Goal: Information Seeking & Learning: Learn about a topic

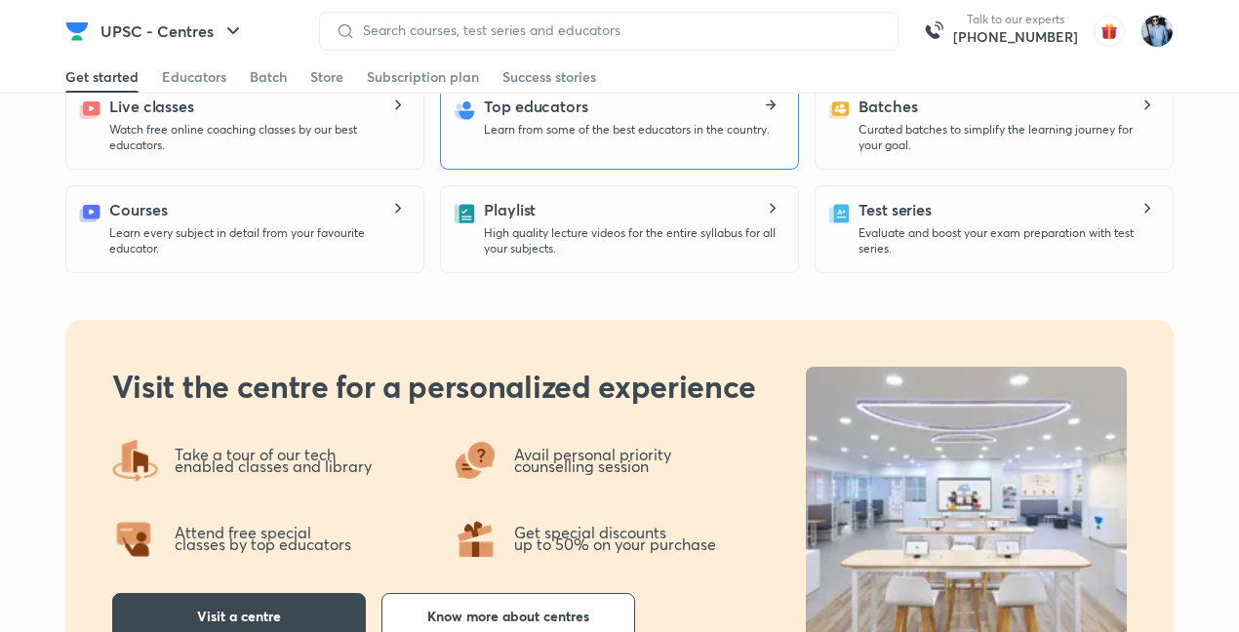
scroll to position [1107, 0]
click at [391, 100] on icon at bounding box center [391, 100] width 0 height 0
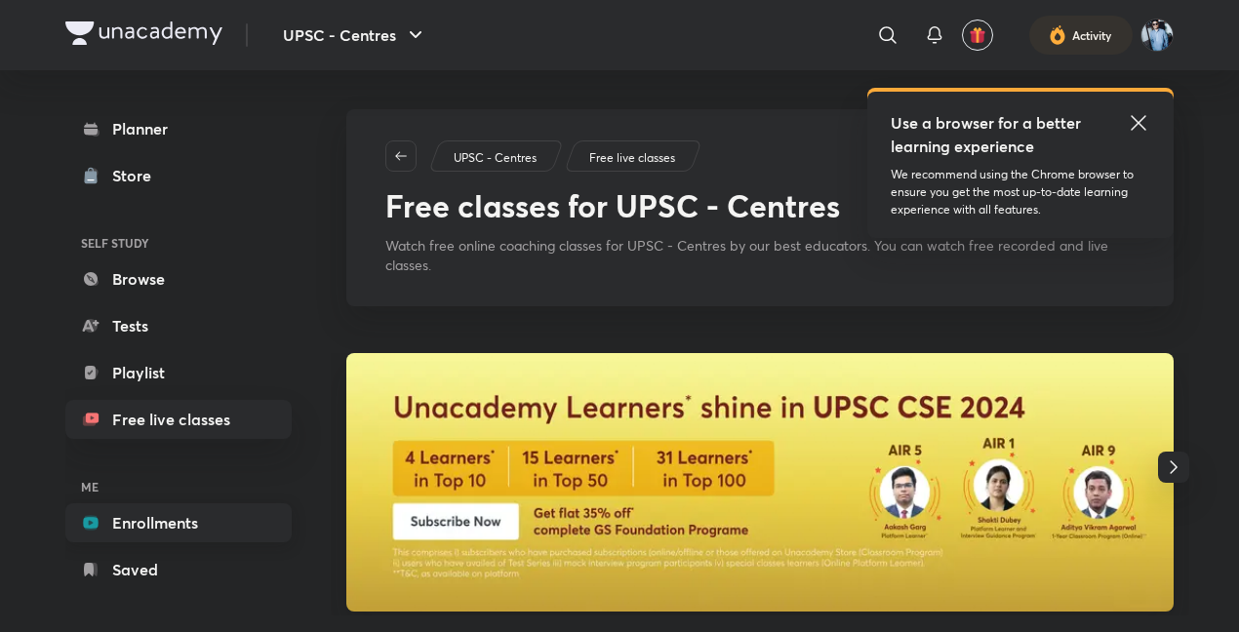
click at [132, 521] on link "Enrollments" at bounding box center [178, 523] width 226 height 39
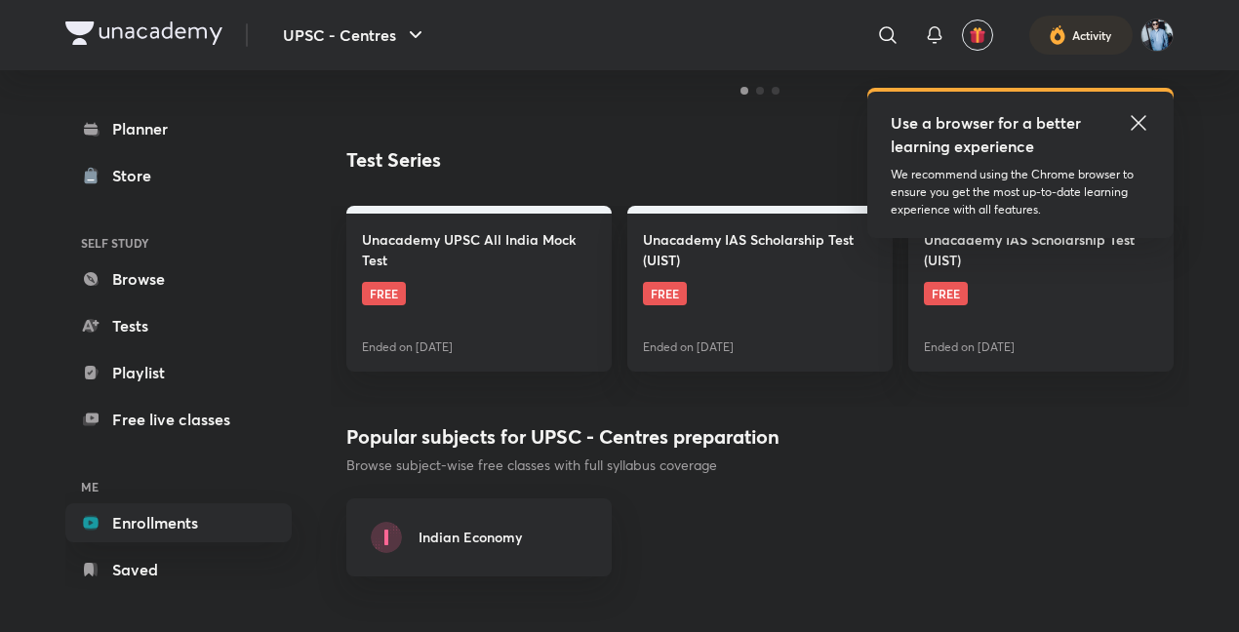
scroll to position [553, 0]
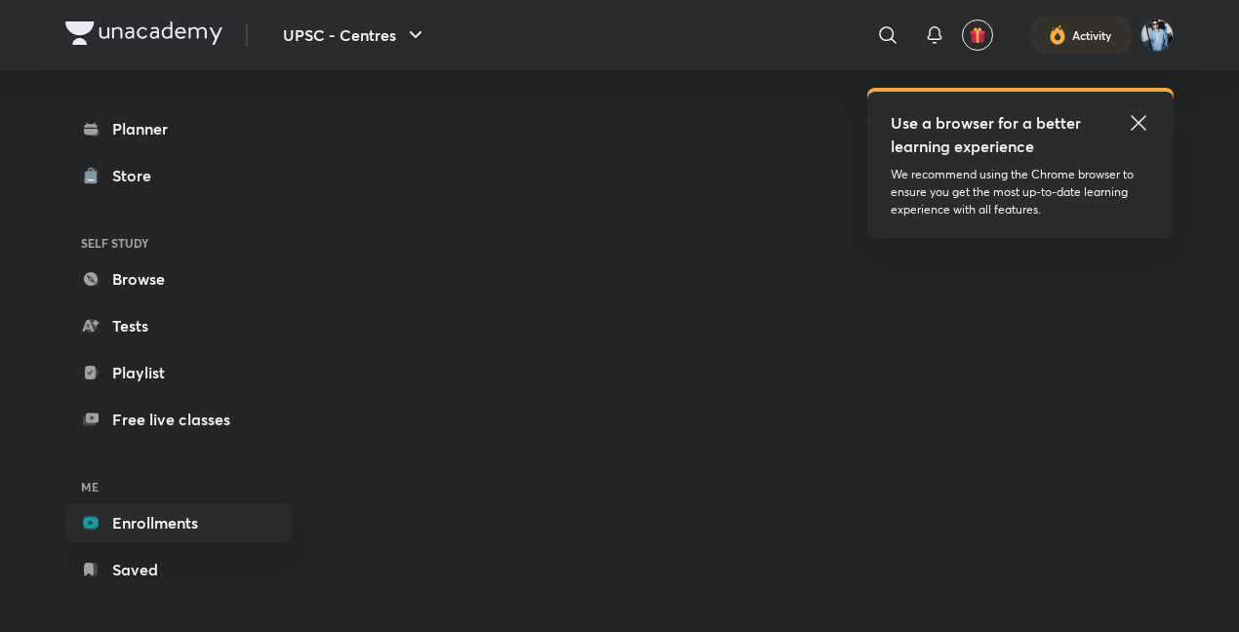
click at [1142, 117] on icon at bounding box center [1138, 122] width 23 height 23
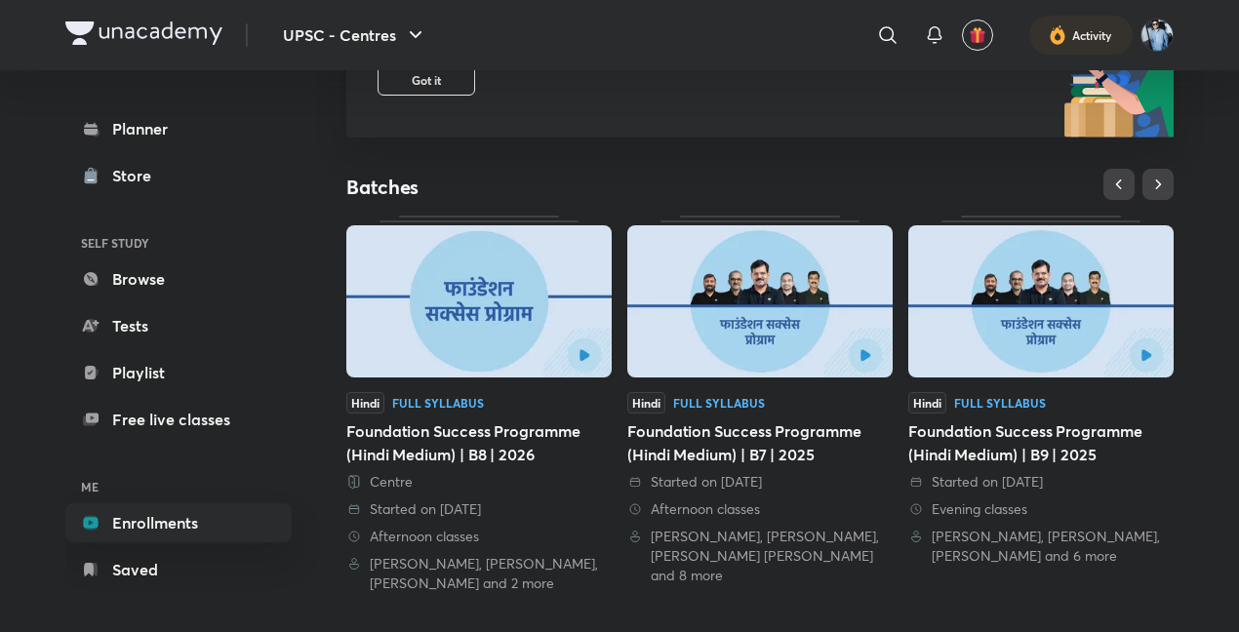
scroll to position [349, 0]
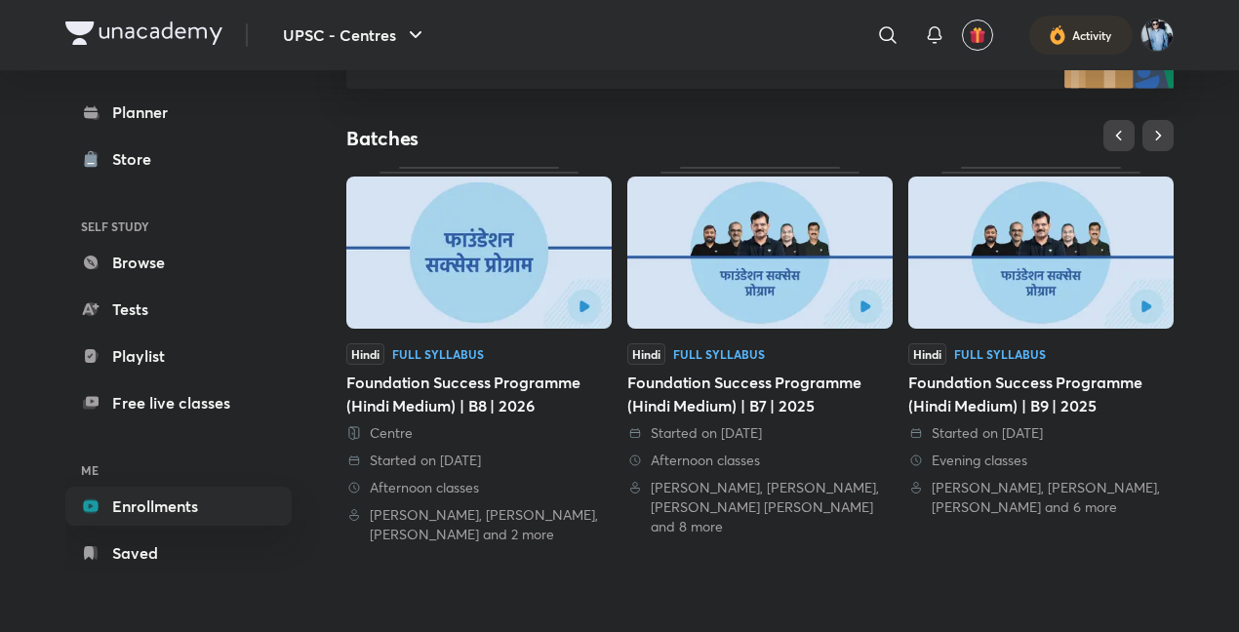
click at [813, 222] on img at bounding box center [760, 253] width 265 height 152
click at [869, 314] on img at bounding box center [760, 253] width 265 height 152
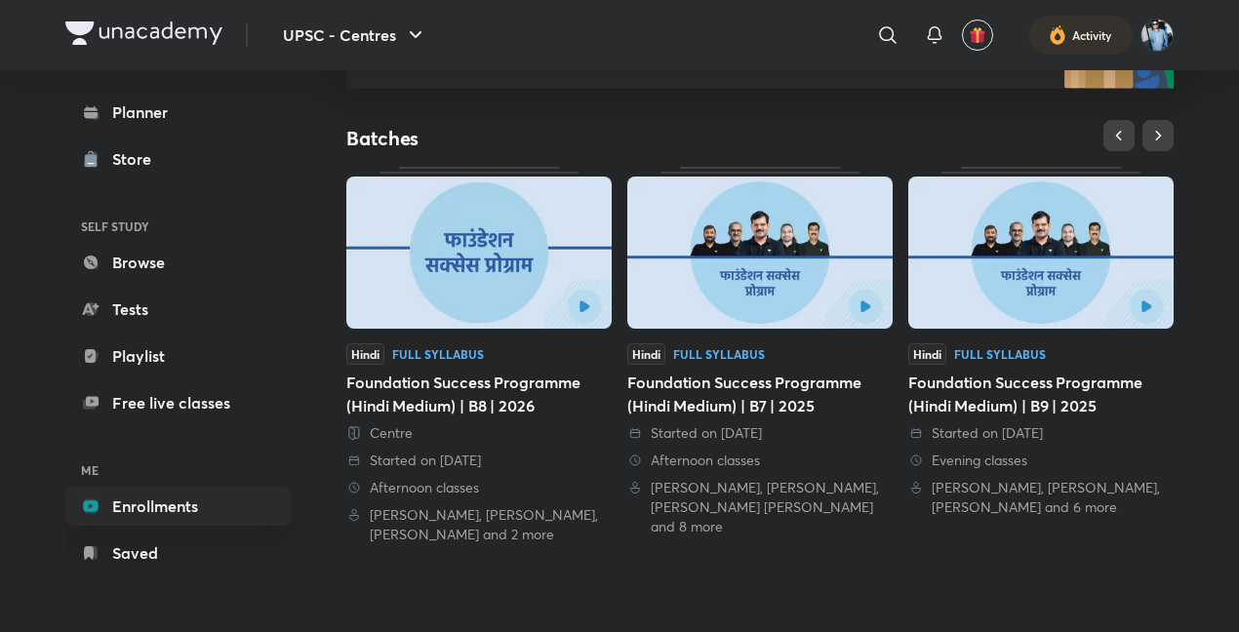
click at [858, 306] on img at bounding box center [760, 253] width 265 height 152
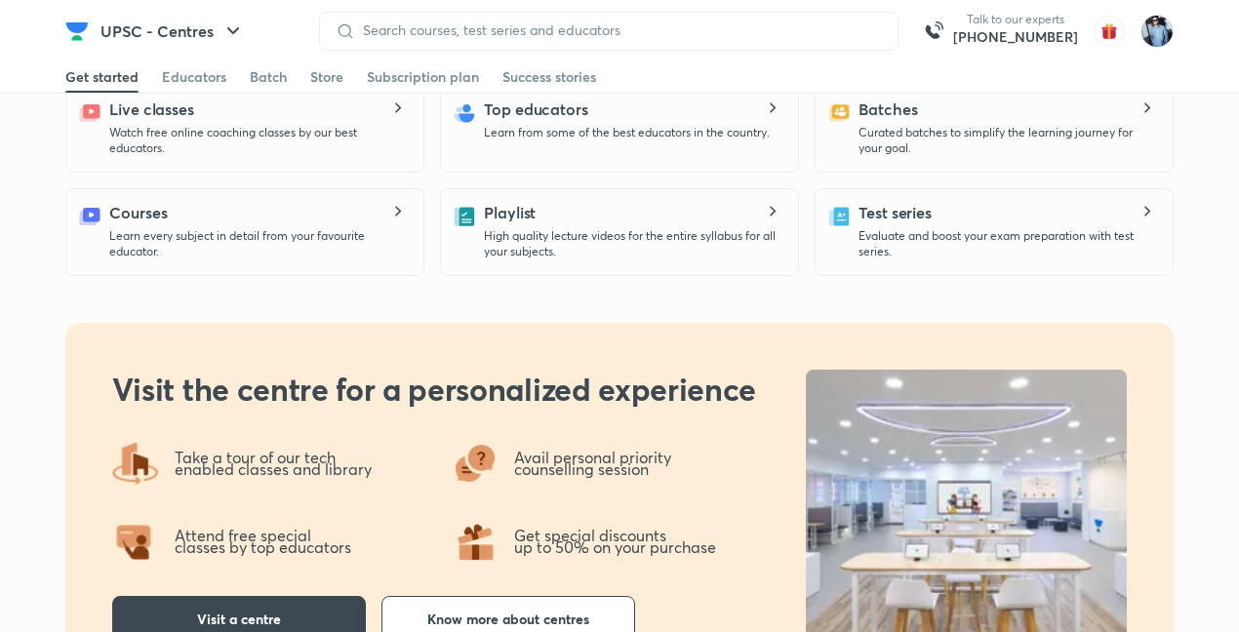
scroll to position [1107, 0]
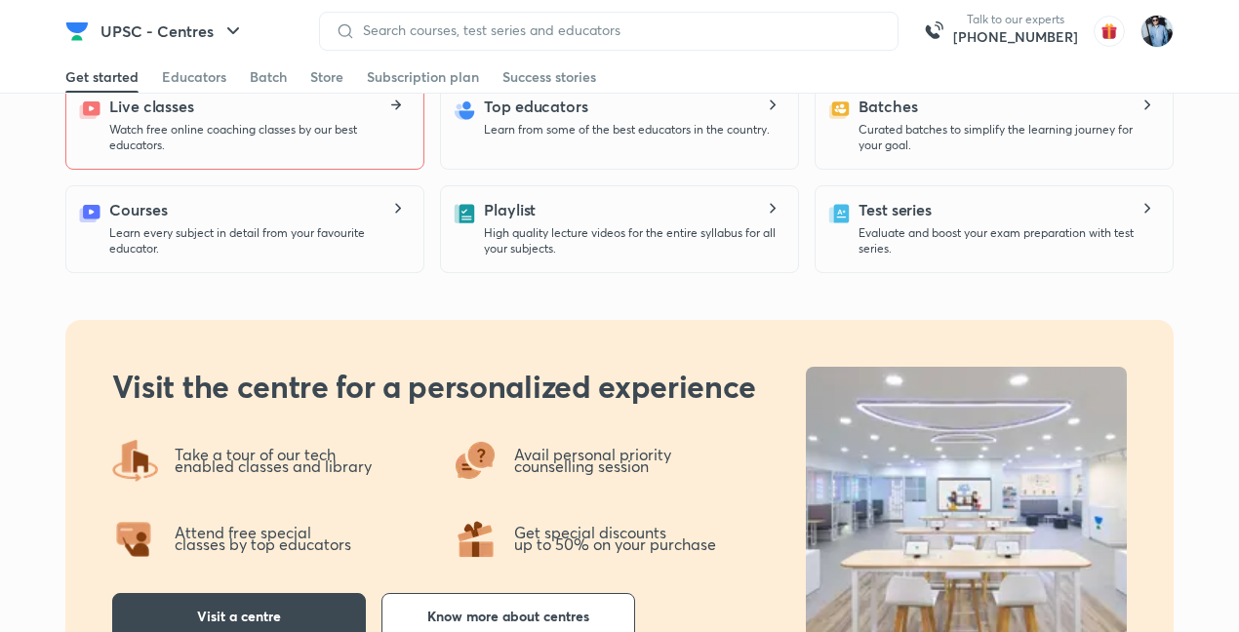
click at [395, 101] on icon at bounding box center [396, 105] width 23 height 11
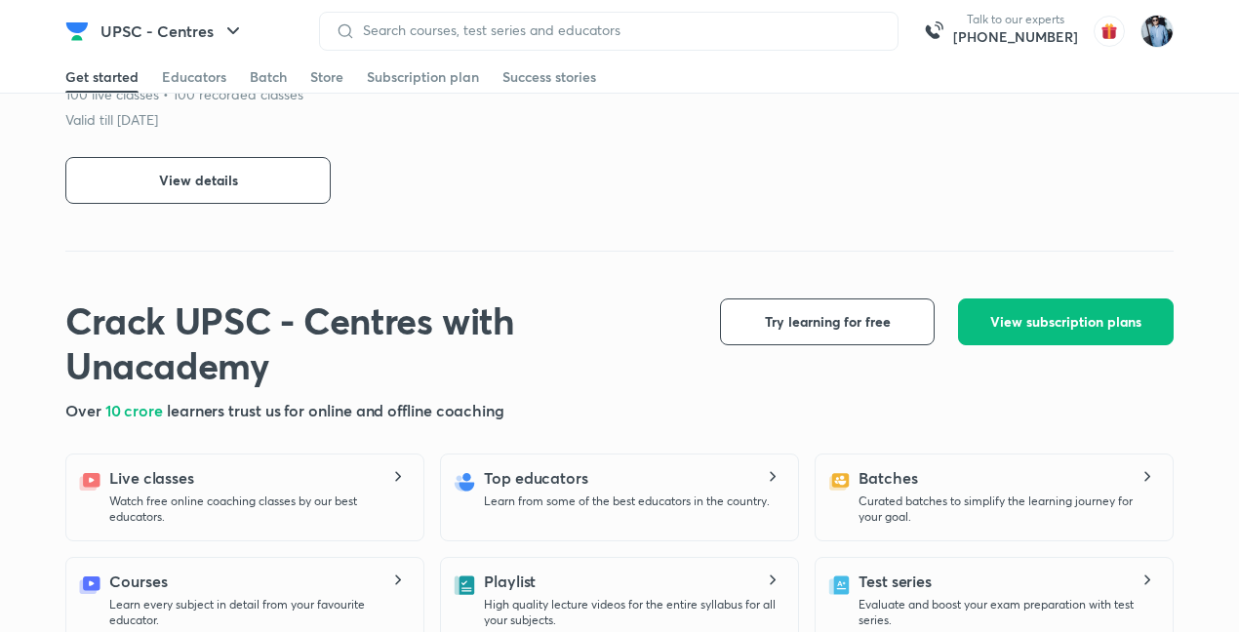
scroll to position [717, 0]
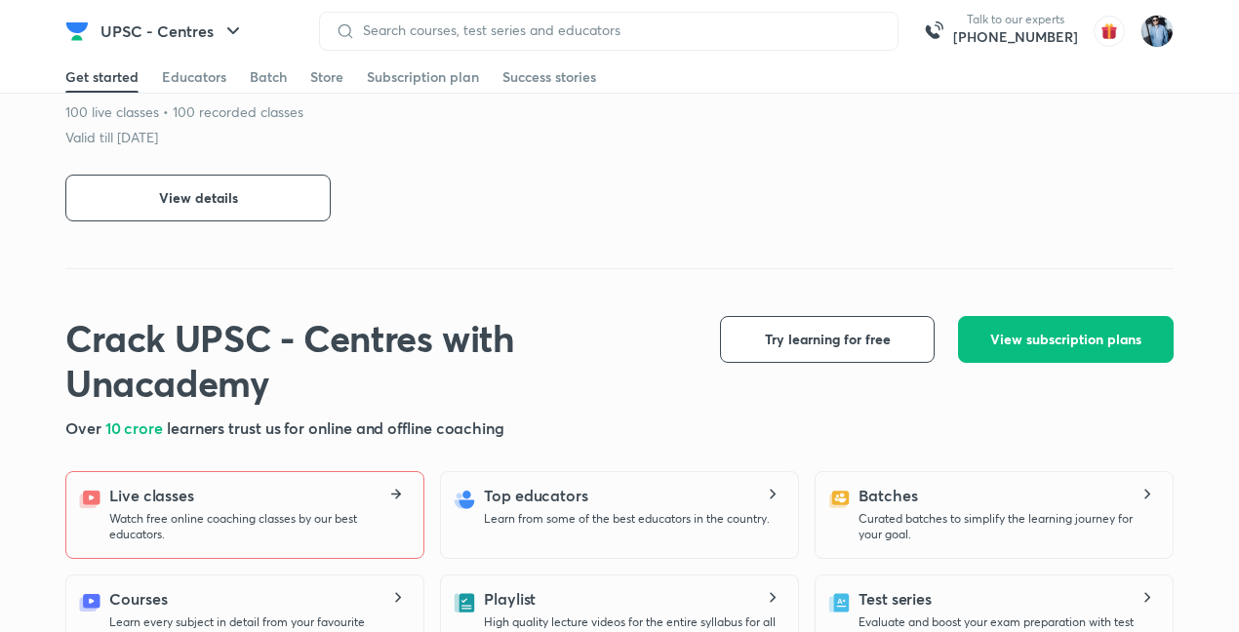
click at [395, 491] on icon at bounding box center [396, 494] width 23 height 11
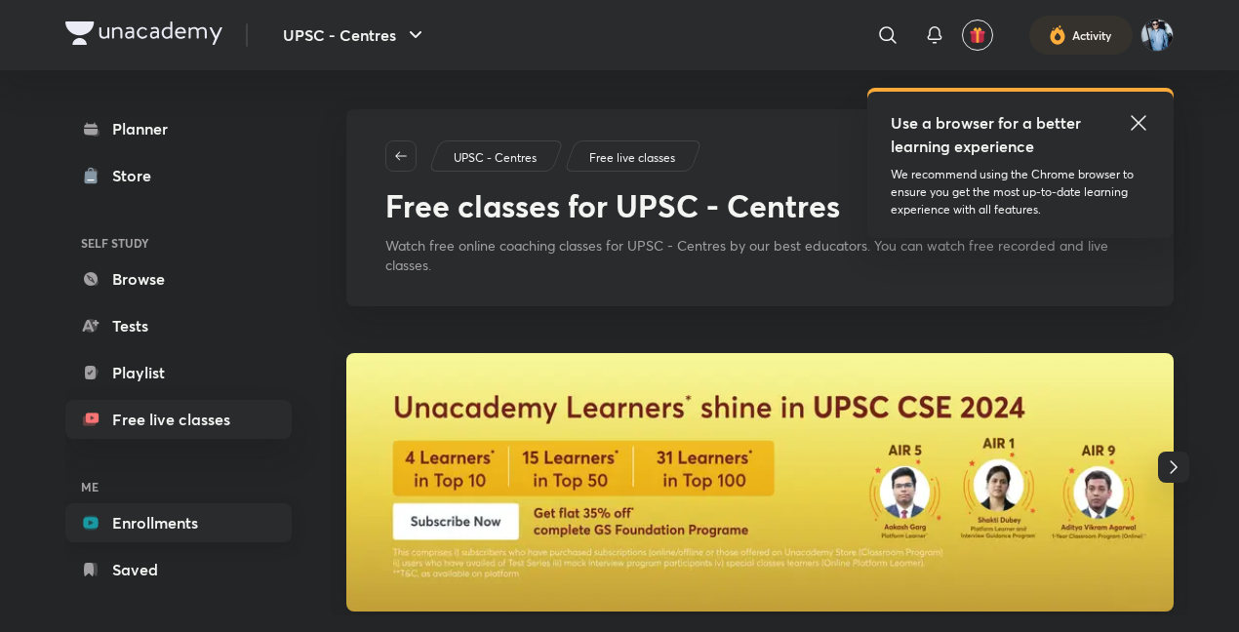
click at [165, 522] on link "Enrollments" at bounding box center [178, 523] width 226 height 39
click at [1138, 116] on icon at bounding box center [1138, 122] width 23 height 23
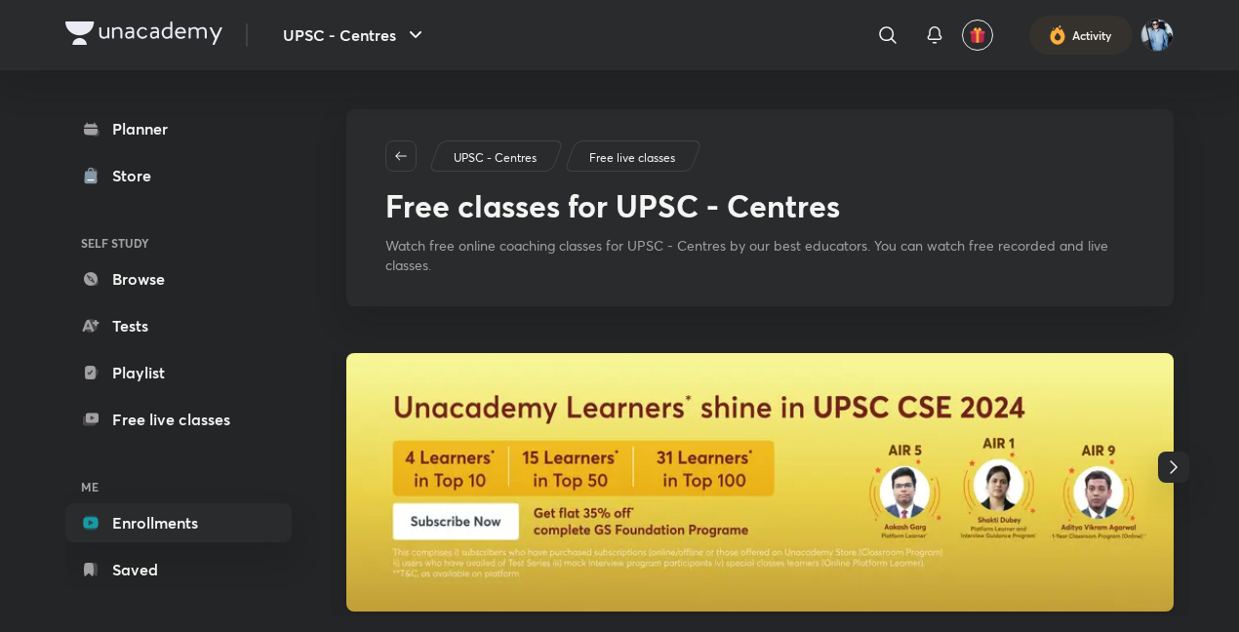
click at [1172, 457] on icon "button" at bounding box center [1173, 467] width 23 height 23
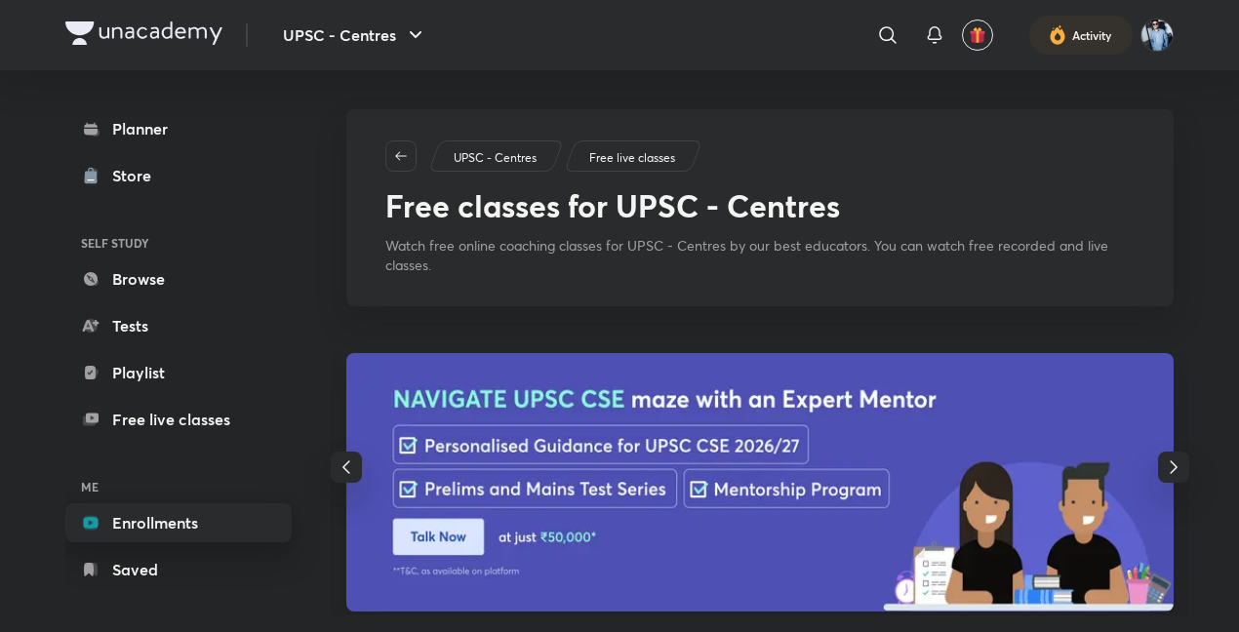
click at [166, 519] on link "Enrollments" at bounding box center [178, 523] width 226 height 39
click at [125, 119] on link "Planner" at bounding box center [178, 128] width 226 height 39
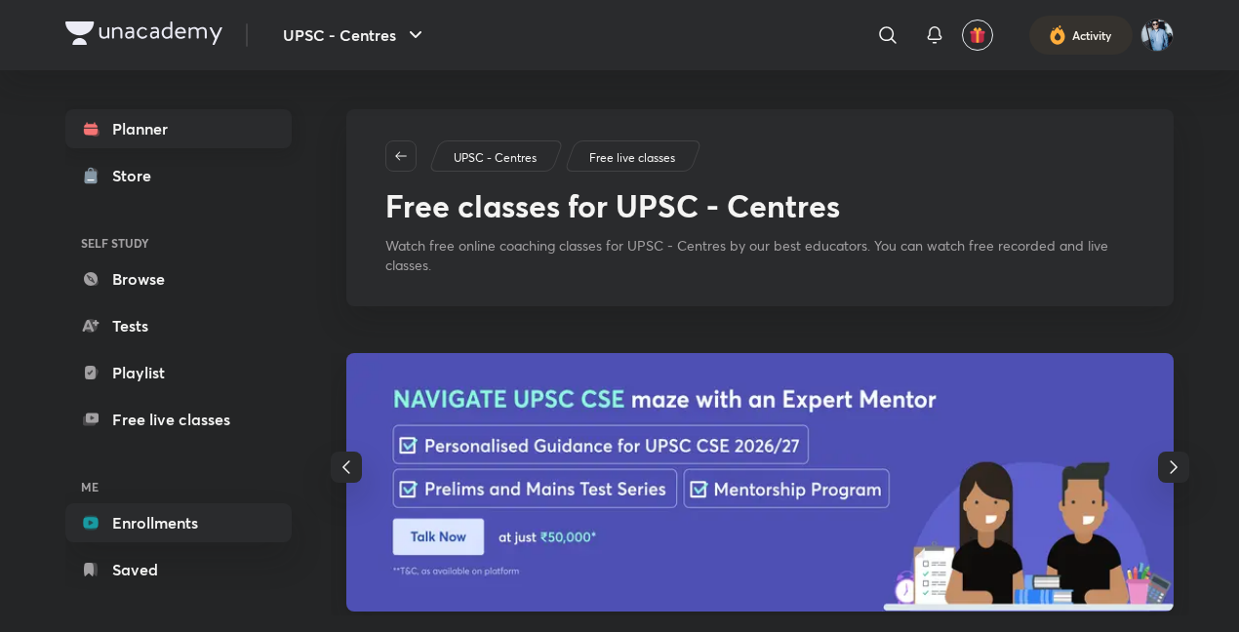
click at [125, 119] on link "Planner" at bounding box center [178, 128] width 226 height 39
click at [398, 154] on icon "button" at bounding box center [401, 155] width 12 height 9
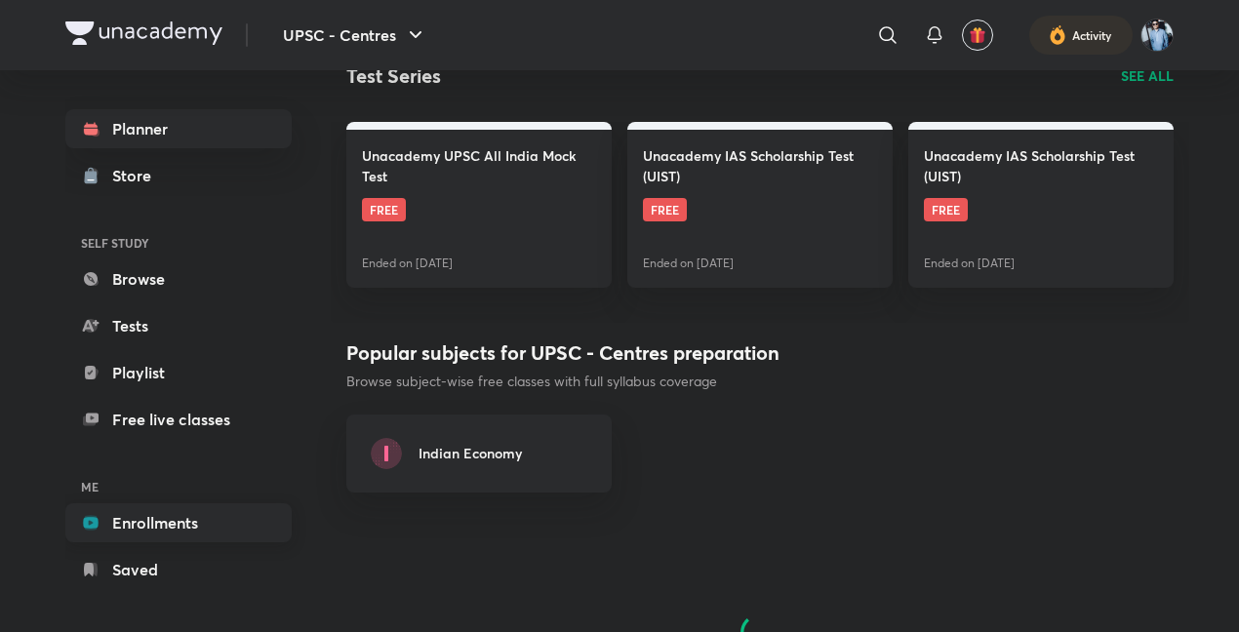
click at [142, 529] on link "Enrollments" at bounding box center [178, 523] width 226 height 39
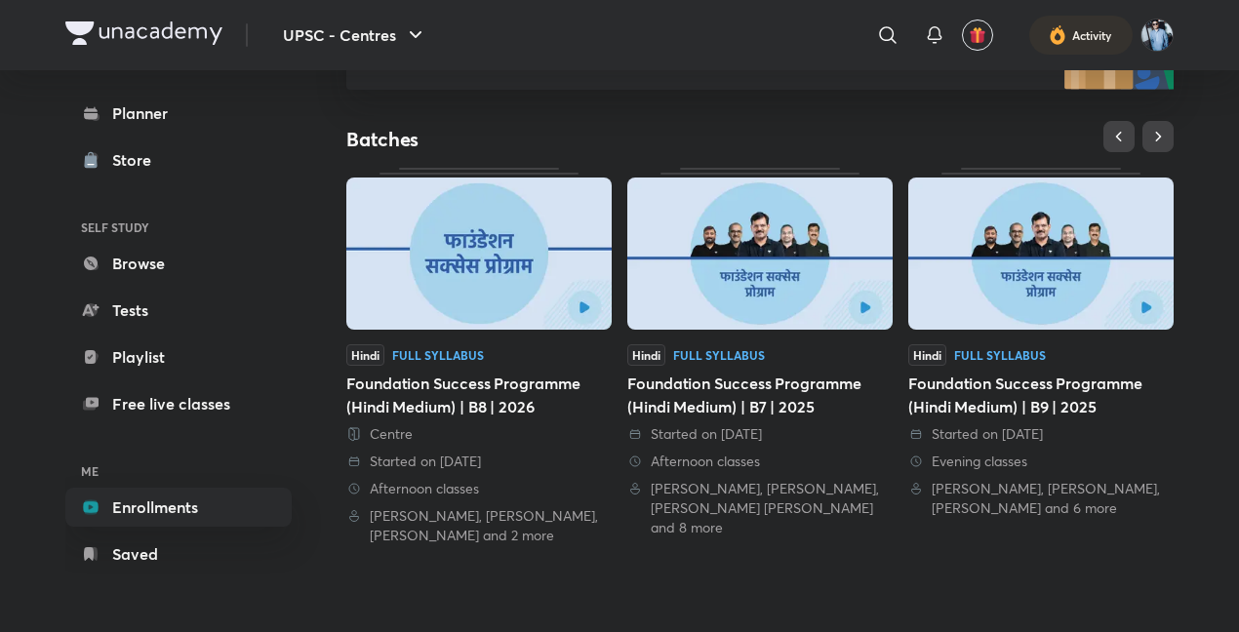
scroll to position [349, 0]
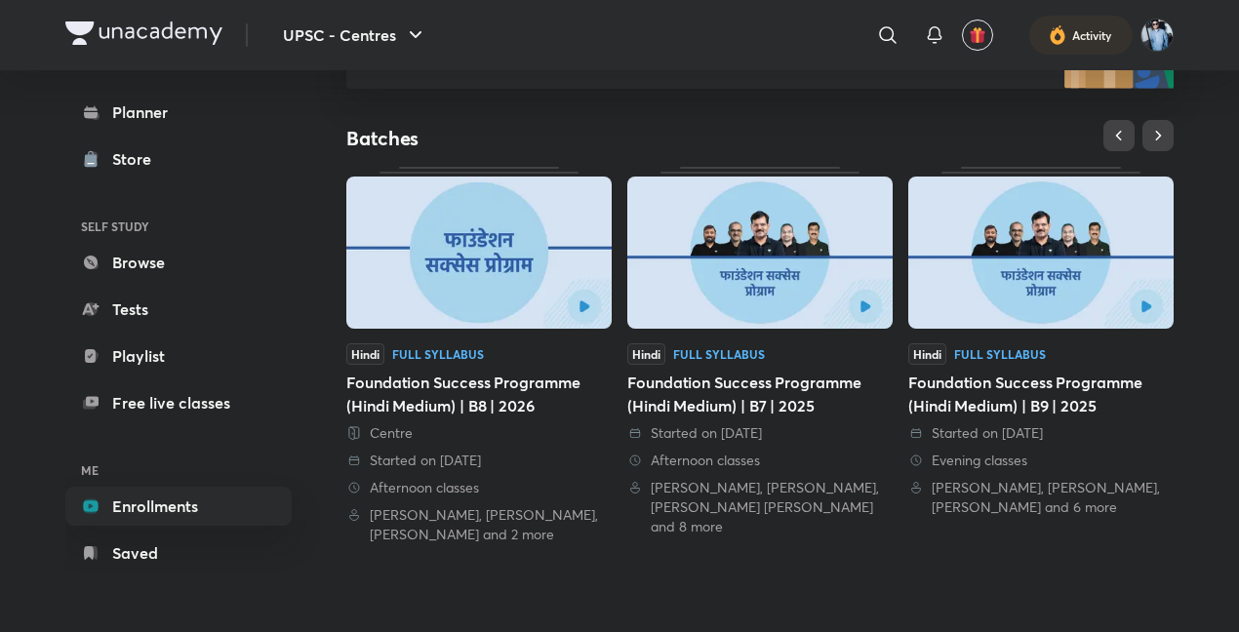
click at [859, 312] on img at bounding box center [760, 253] width 265 height 152
click at [849, 306] on img at bounding box center [760, 253] width 265 height 152
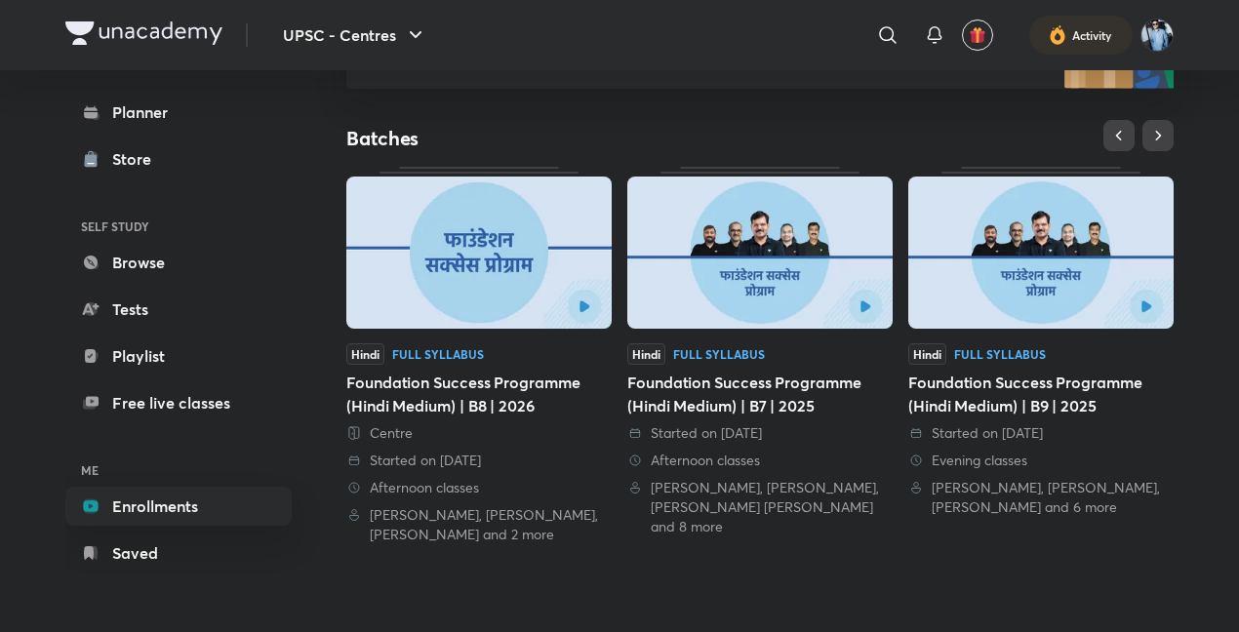
click at [849, 306] on img at bounding box center [760, 253] width 265 height 152
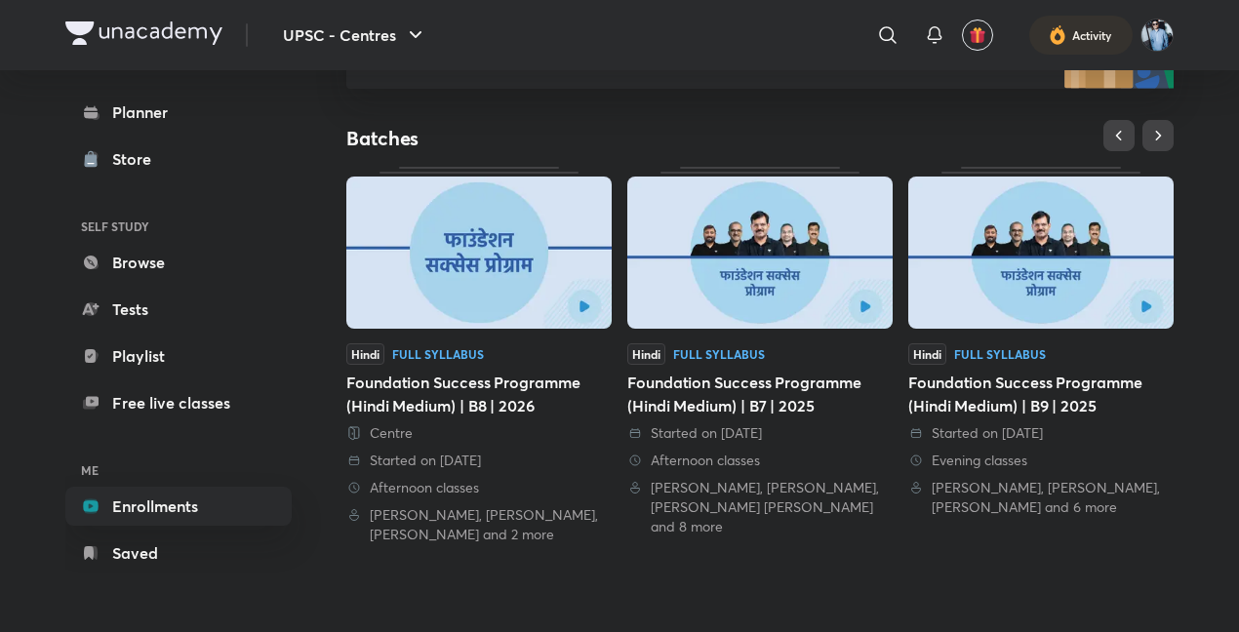
click at [849, 306] on img at bounding box center [760, 253] width 265 height 152
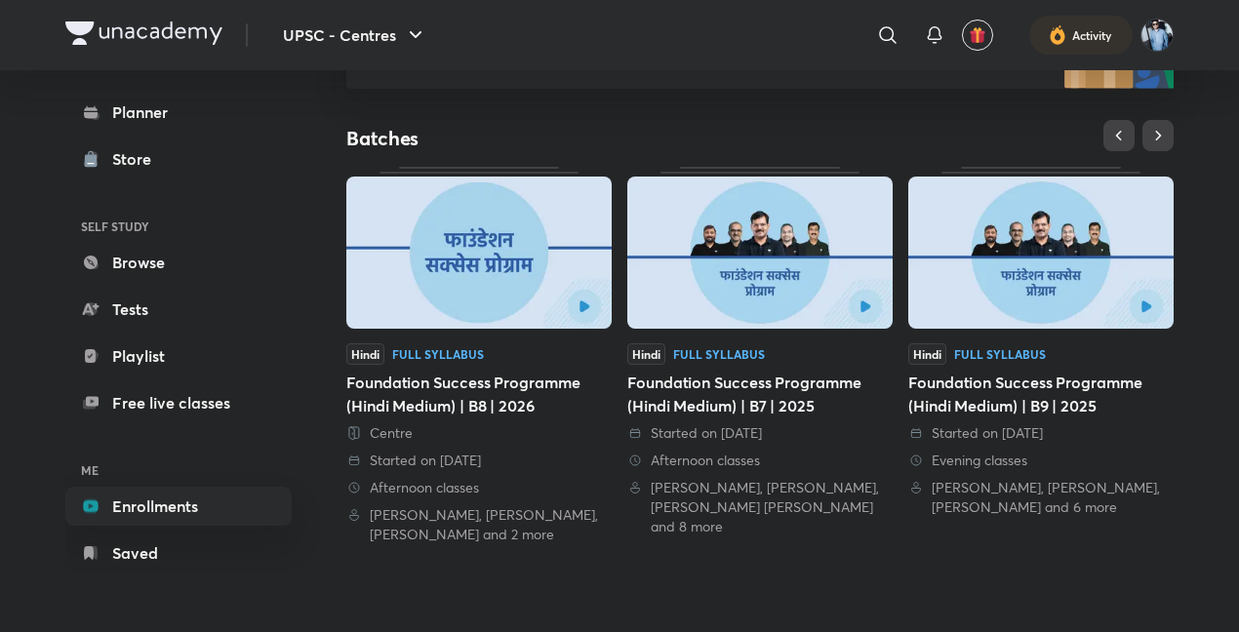
click at [849, 306] on img at bounding box center [760, 253] width 265 height 152
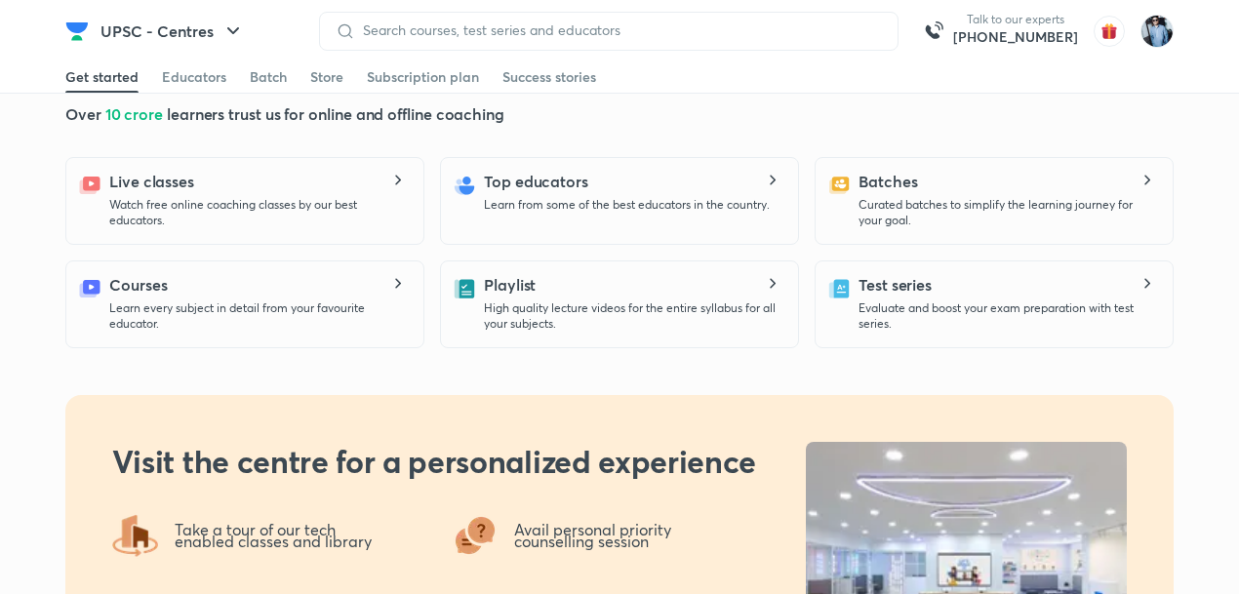
scroll to position [519, 0]
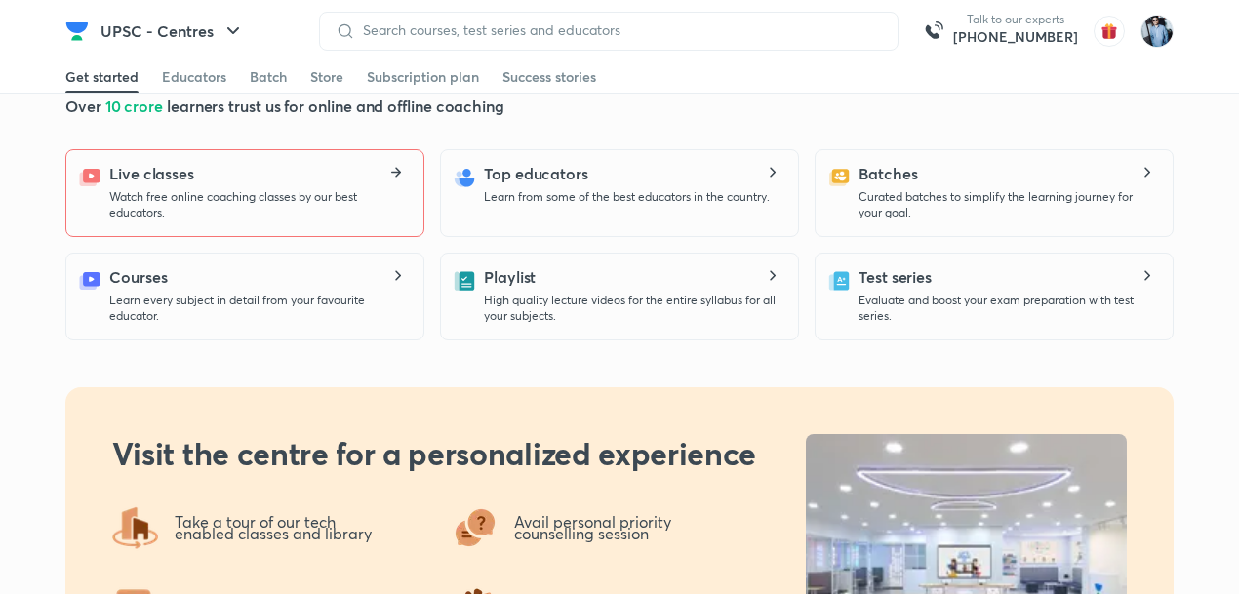
click at [395, 173] on icon at bounding box center [395, 173] width 9 height 2
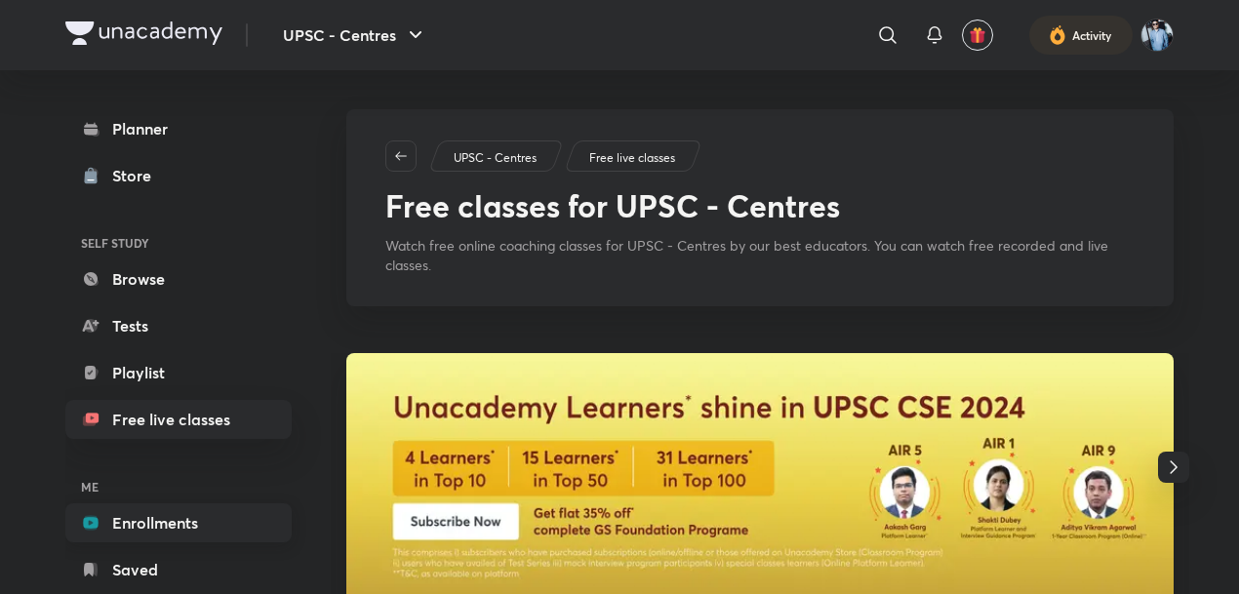
click at [152, 513] on link "Enrollments" at bounding box center [178, 523] width 226 height 39
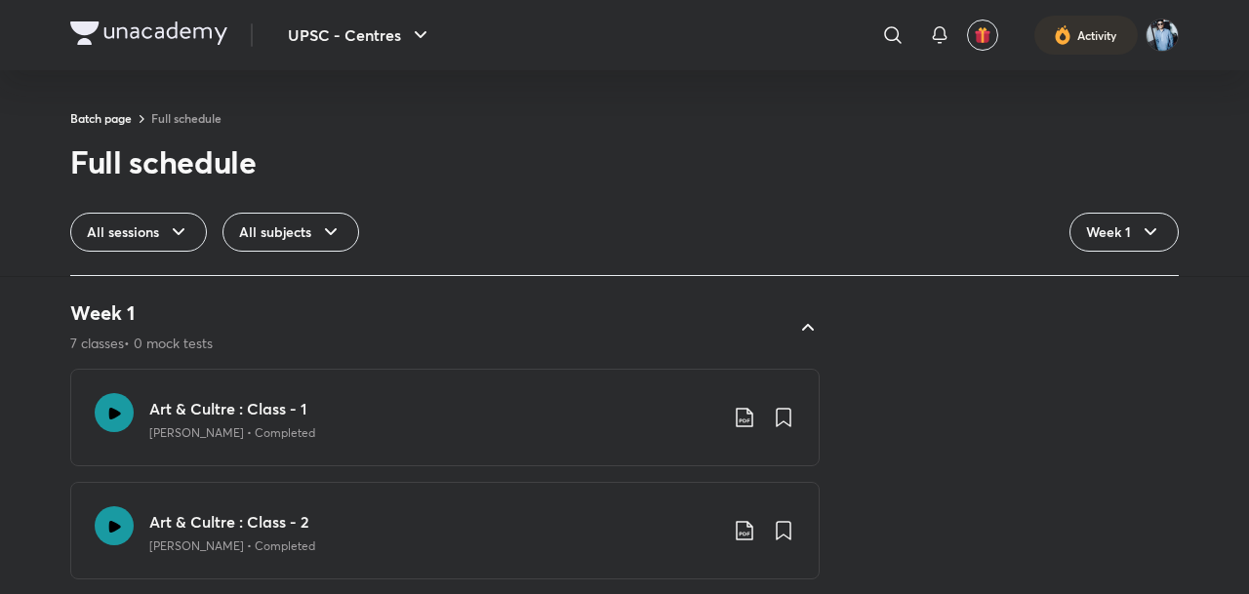
click at [1155, 233] on icon at bounding box center [1150, 232] width 23 height 23
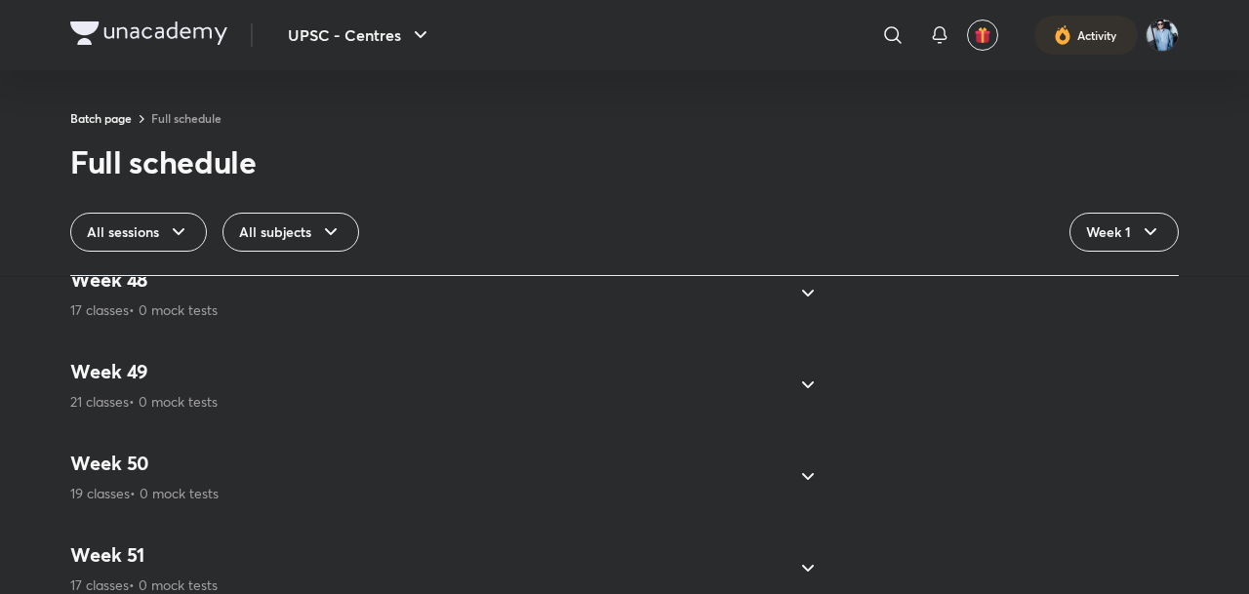
scroll to position [5130, 0]
click at [799, 476] on icon at bounding box center [807, 476] width 23 height 23
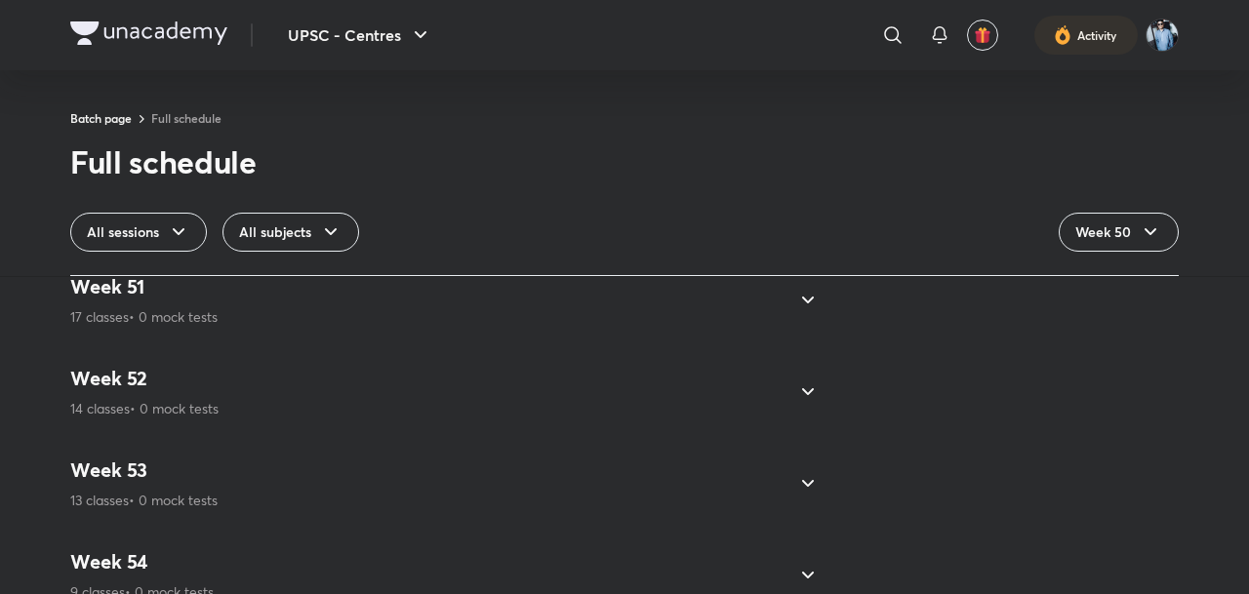
scroll to position [6757, 0]
click at [796, 297] on icon at bounding box center [807, 299] width 23 height 23
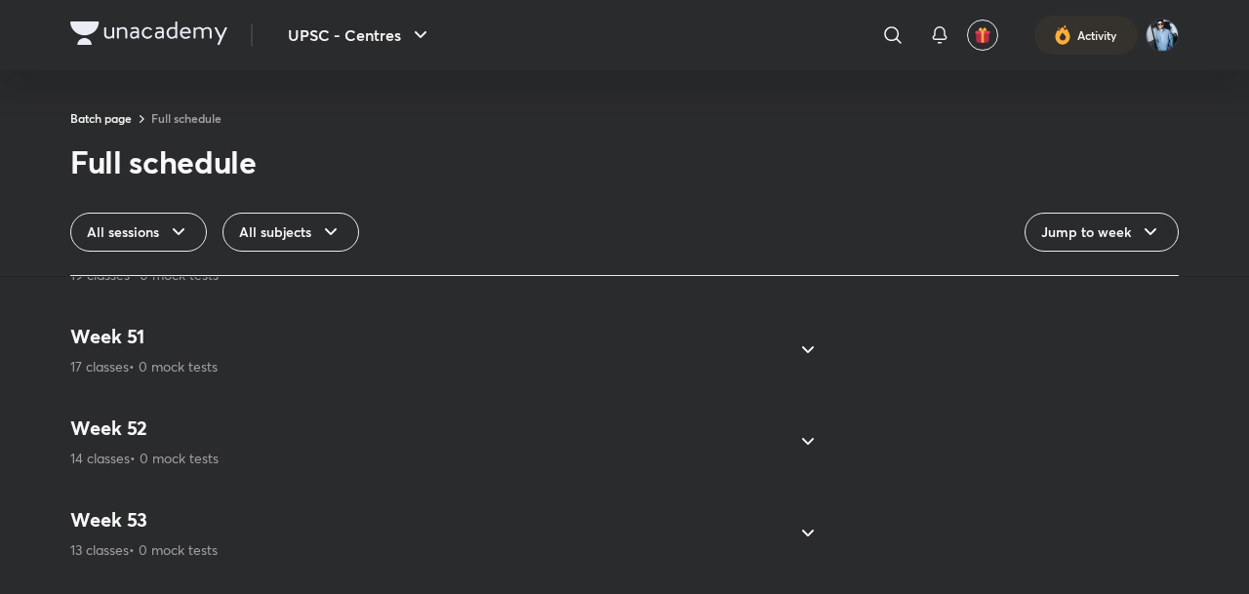
scroll to position [4565, 0]
click at [800, 345] on icon at bounding box center [807, 348] width 23 height 23
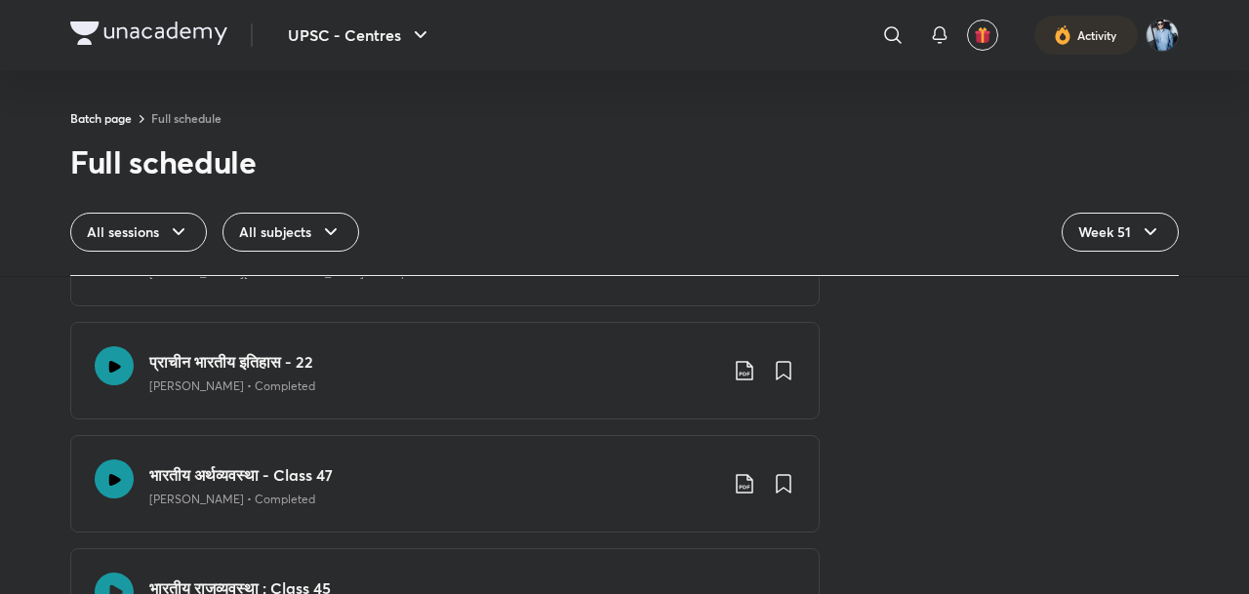
scroll to position [5995, 0]
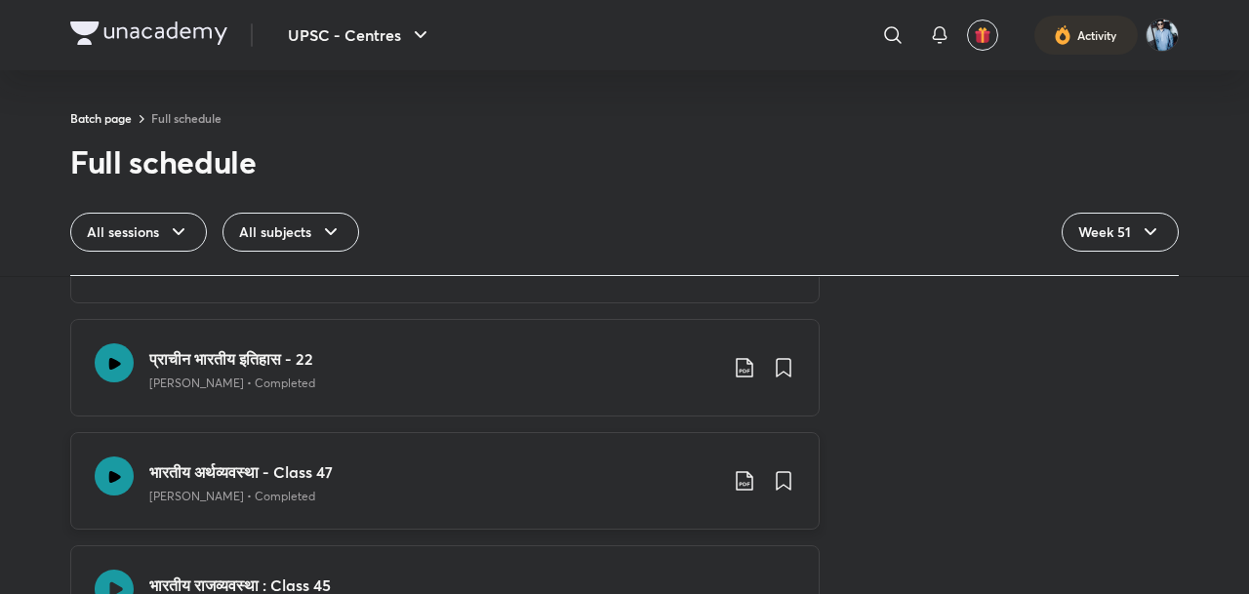
click at [554, 486] on div "भारतीय अर्थव्यवस्था - Class 47 Ramesh Singh • Completed" at bounding box center [433, 481] width 568 height 49
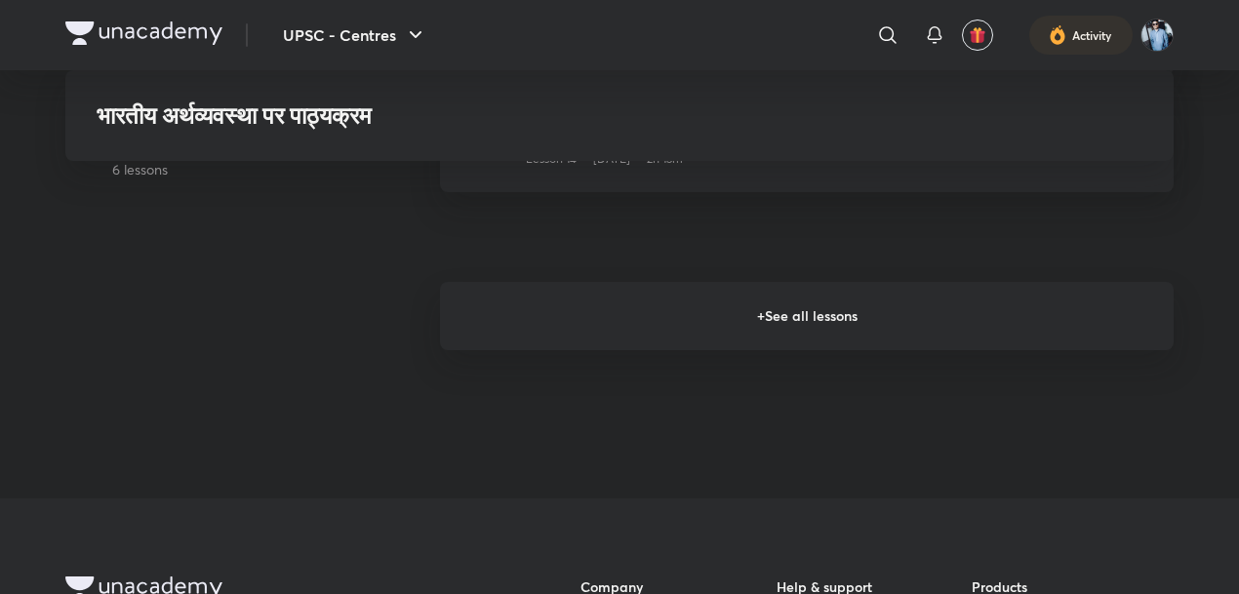
scroll to position [2483, 0]
click at [887, 349] on h6 "+ See all lessons" at bounding box center [807, 315] width 734 height 68
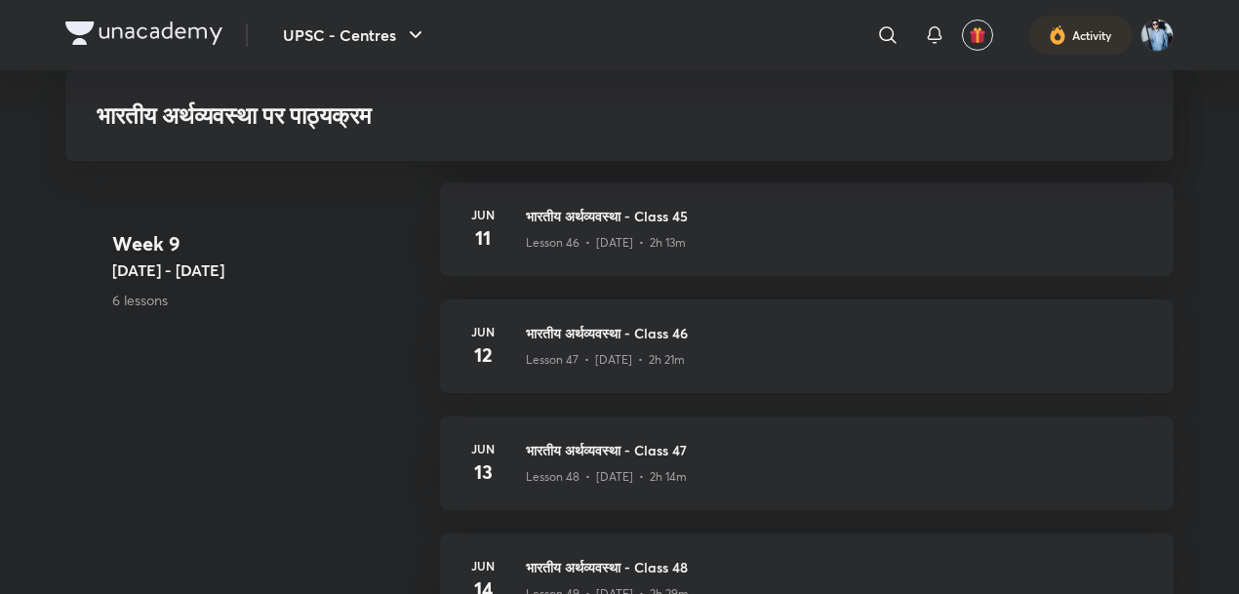
scroll to position [6785, 0]
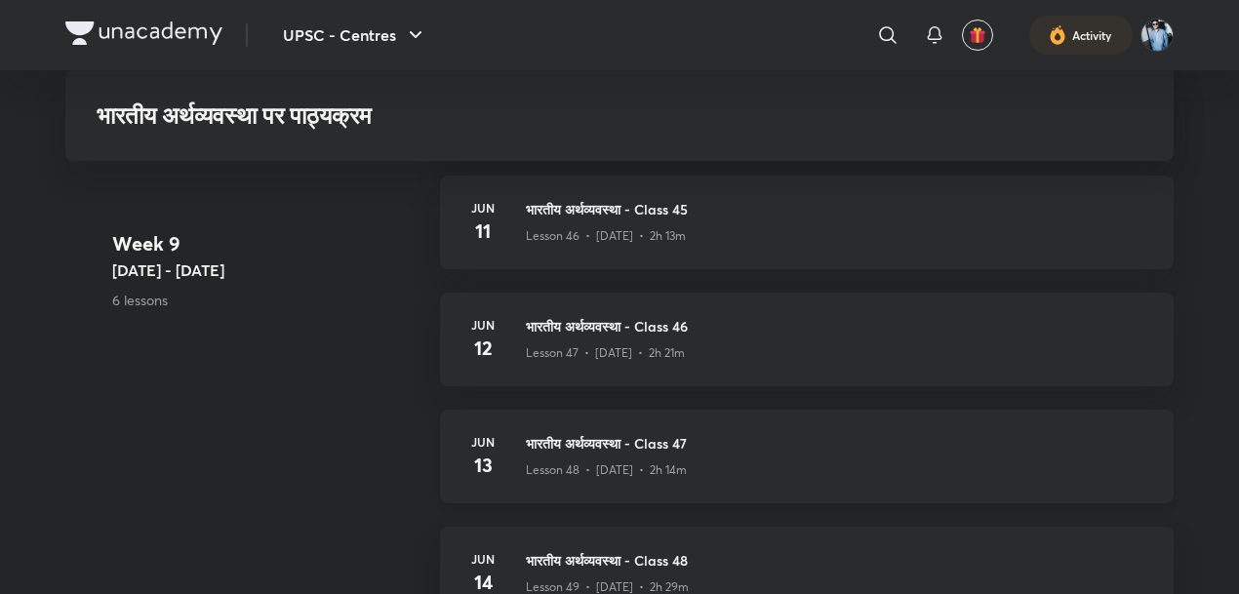
click at [663, 454] on h3 "भारतीय अर्थव्यवस्था - Class 47" at bounding box center [838, 443] width 625 height 20
click at [700, 454] on h3 "भारतीय अर्थव्यवस्था - Class 47" at bounding box center [838, 443] width 625 height 20
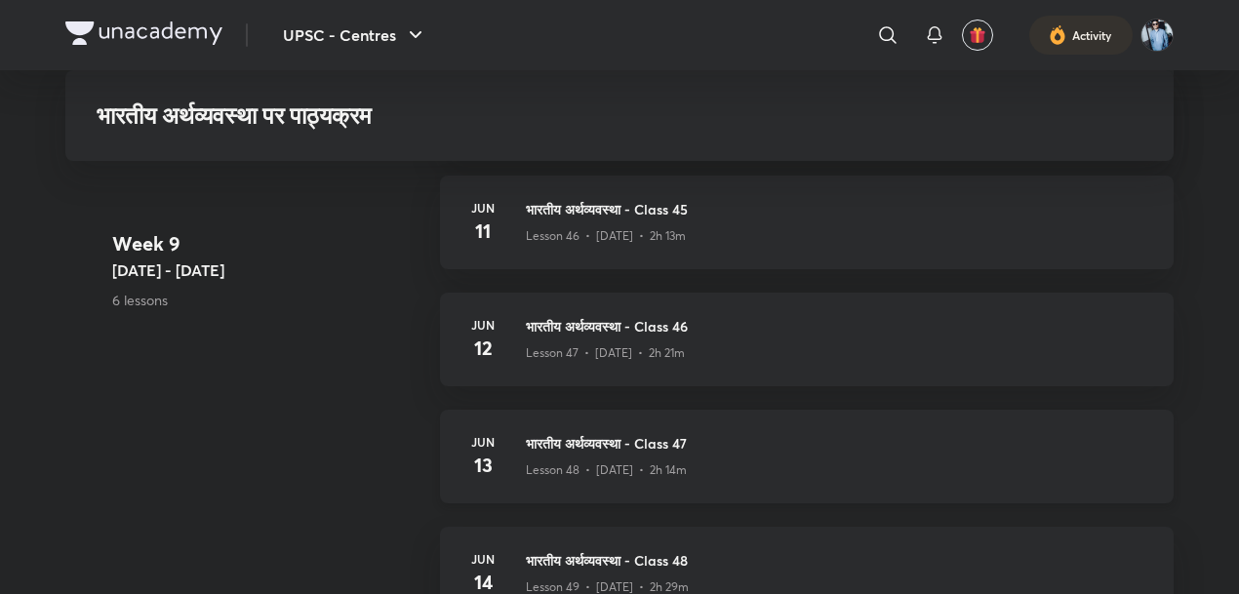
click at [700, 454] on h3 "भारतीय अर्थव्यवस्था - Class 47" at bounding box center [838, 443] width 625 height 20
